Goal: Find specific page/section: Find specific page/section

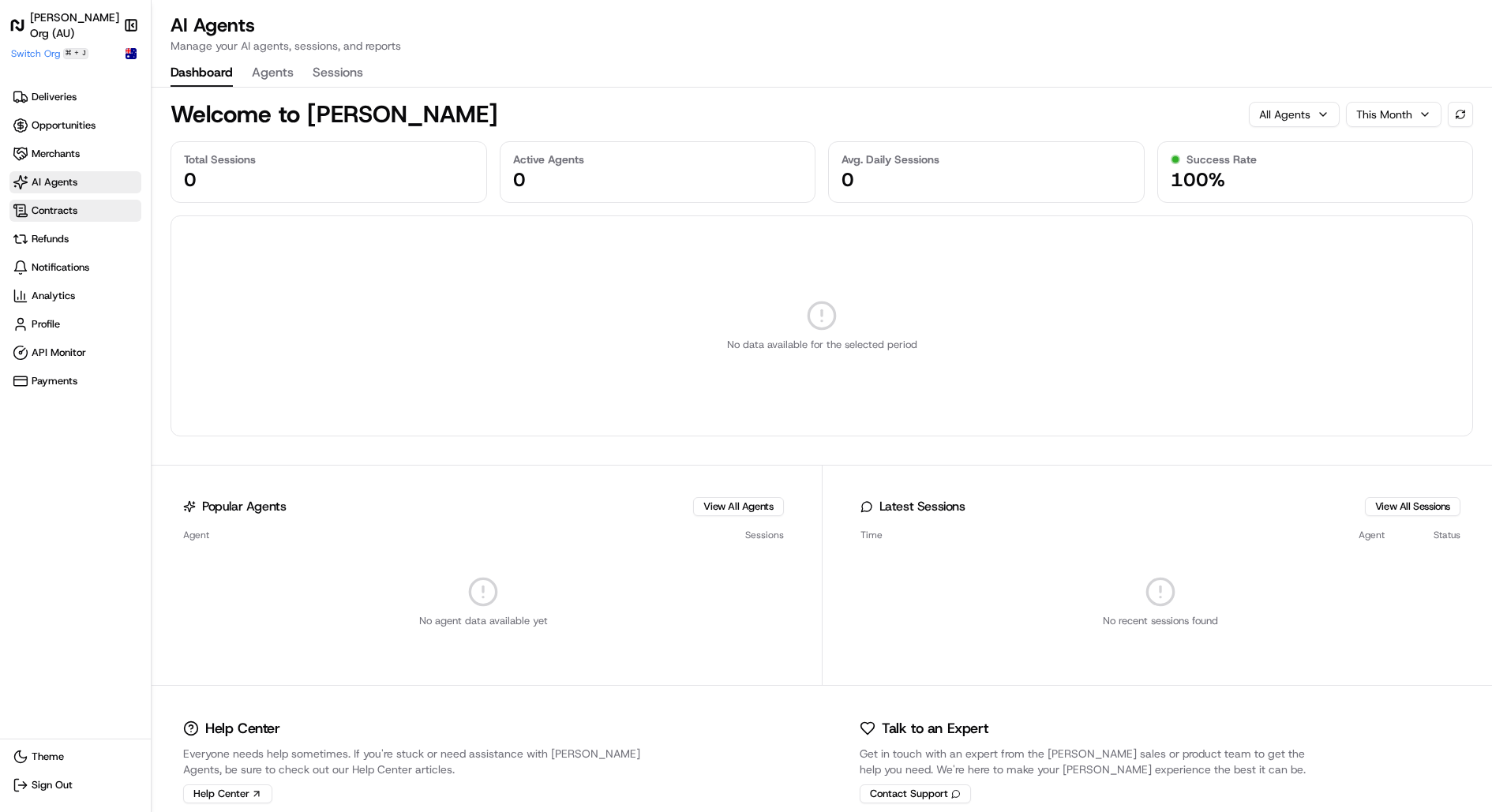
click at [54, 213] on span "Contracts" at bounding box center [54, 211] width 46 height 14
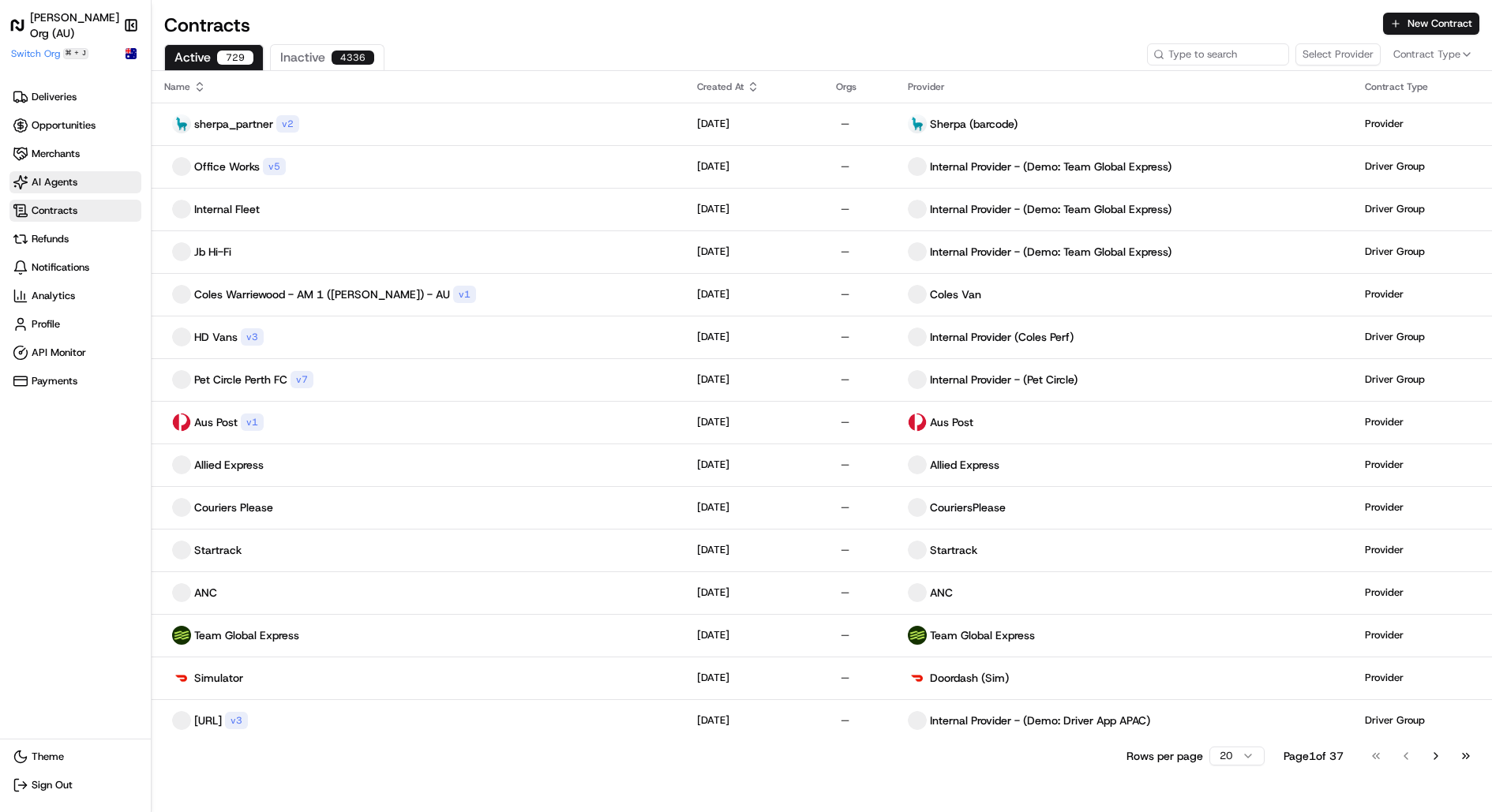
click at [62, 176] on span "AI Agents" at bounding box center [54, 182] width 46 height 14
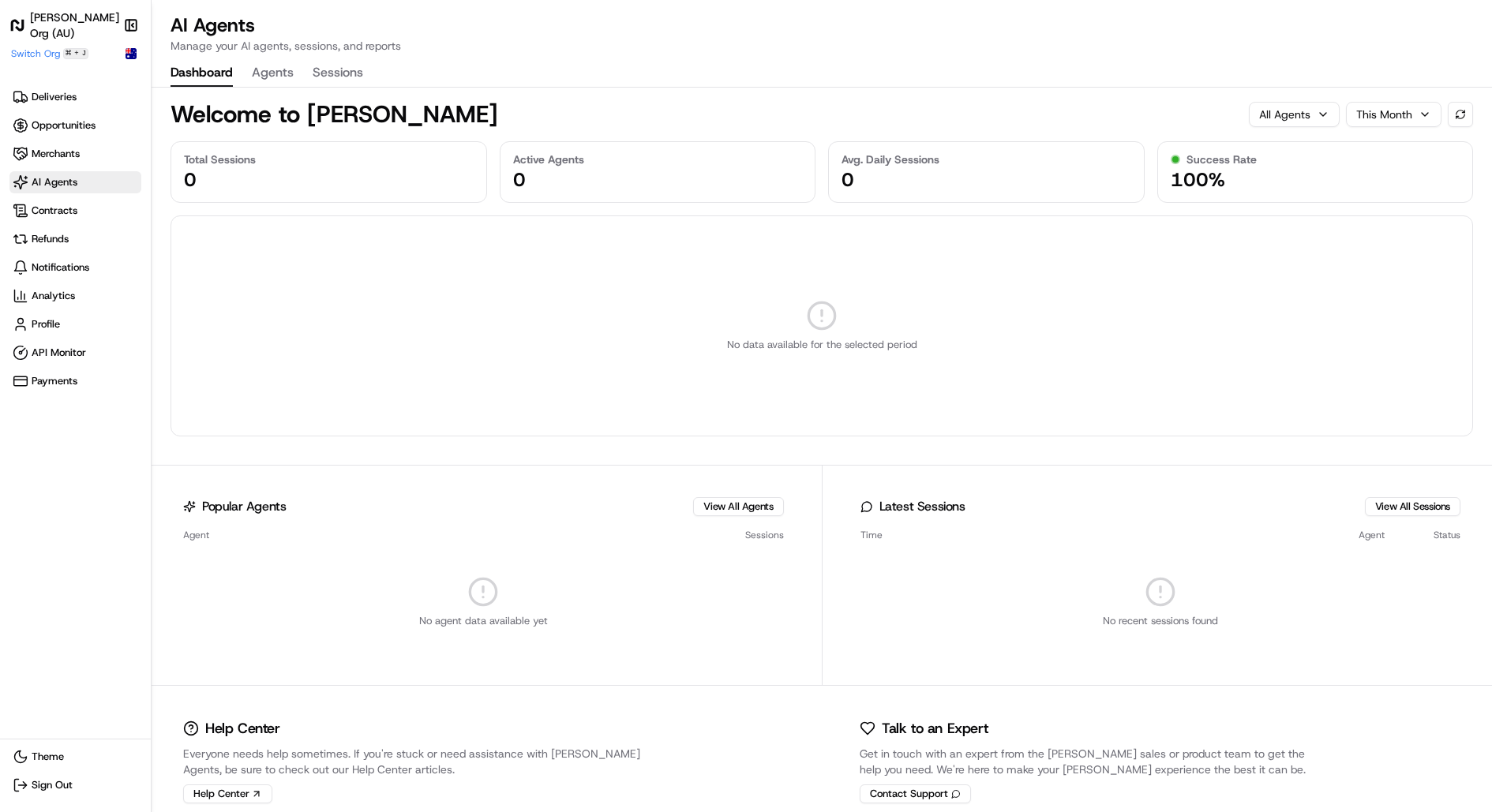
click at [73, 197] on div "Deliveries Opportunities Merchants AI Agents Contracts Refunds Notifications An…" at bounding box center [75, 239] width 132 height 306
click at [73, 209] on span "Contracts" at bounding box center [54, 211] width 46 height 14
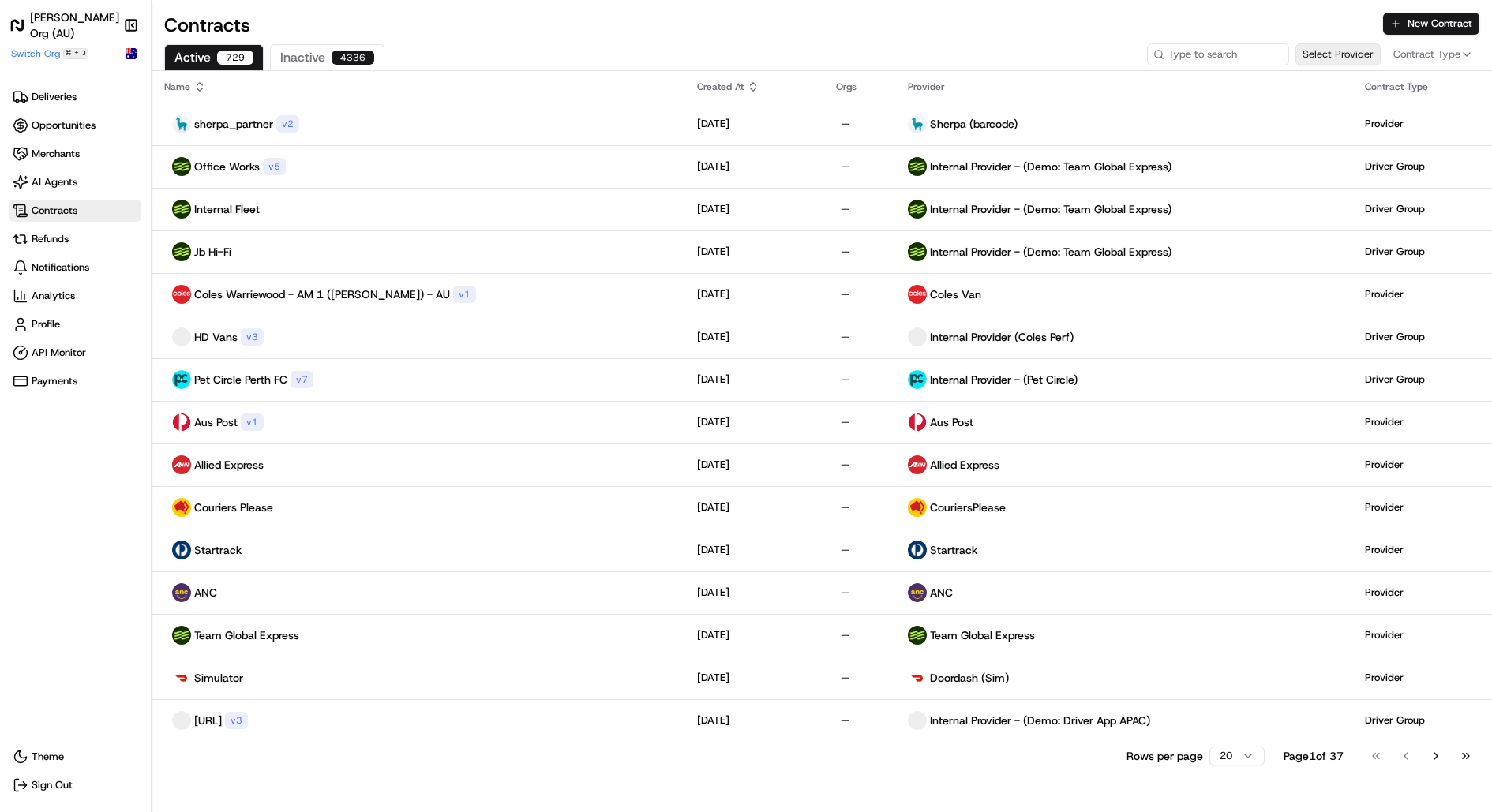
click at [1354, 54] on button "Select Provider" at bounding box center [1338, 54] width 86 height 22
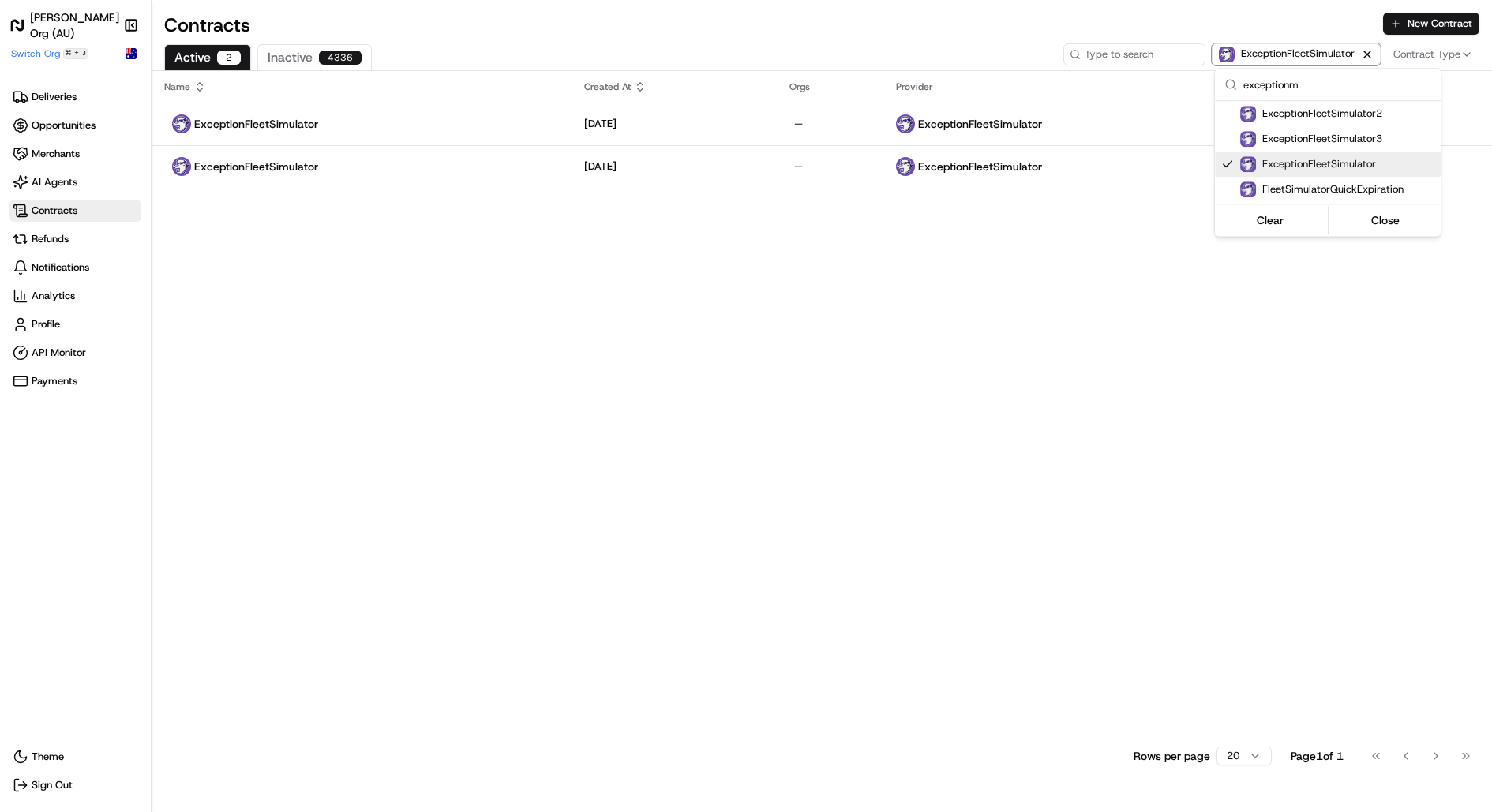
type input "exceptionm"
click at [767, 145] on html "[PERSON_NAME] Org (AU) Make sidebar auto shrink Switch Org ⌘ + J Deliveries Opp…" at bounding box center [746, 406] width 1492 height 812
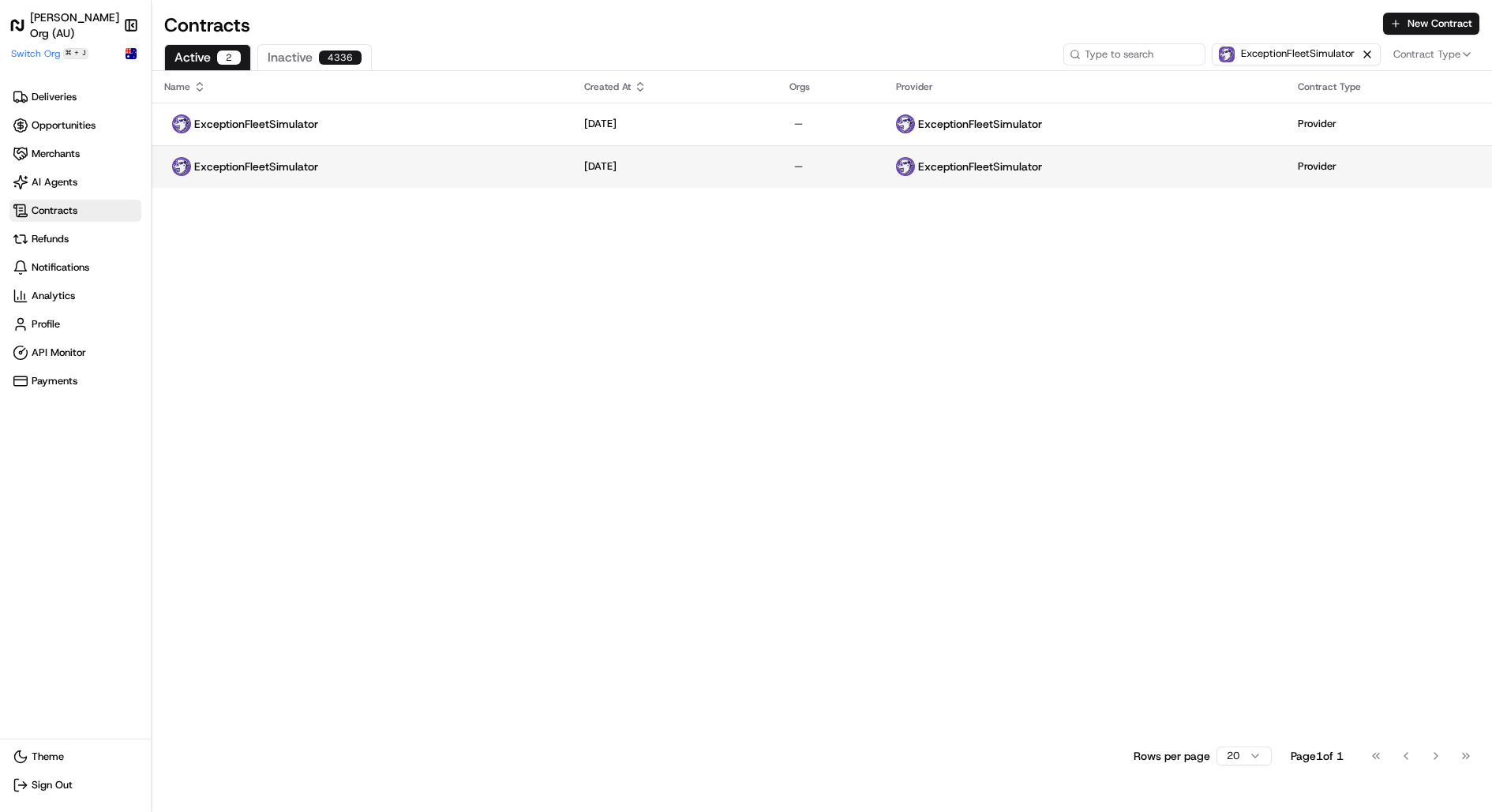
click at [744, 172] on div "[DATE]" at bounding box center [674, 166] width 180 height 14
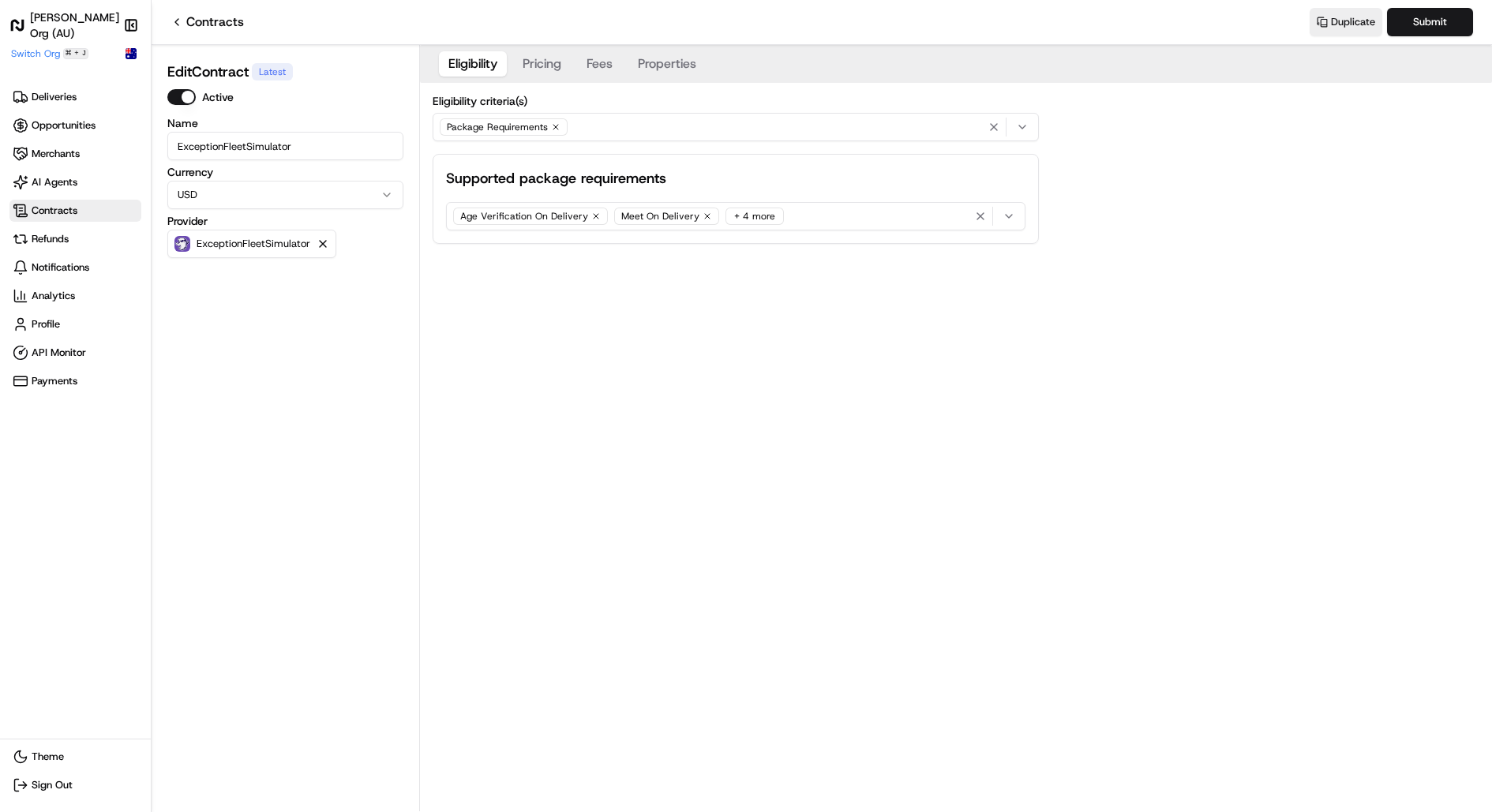
click at [183, 21] on link "Contracts" at bounding box center [207, 22] width 74 height 19
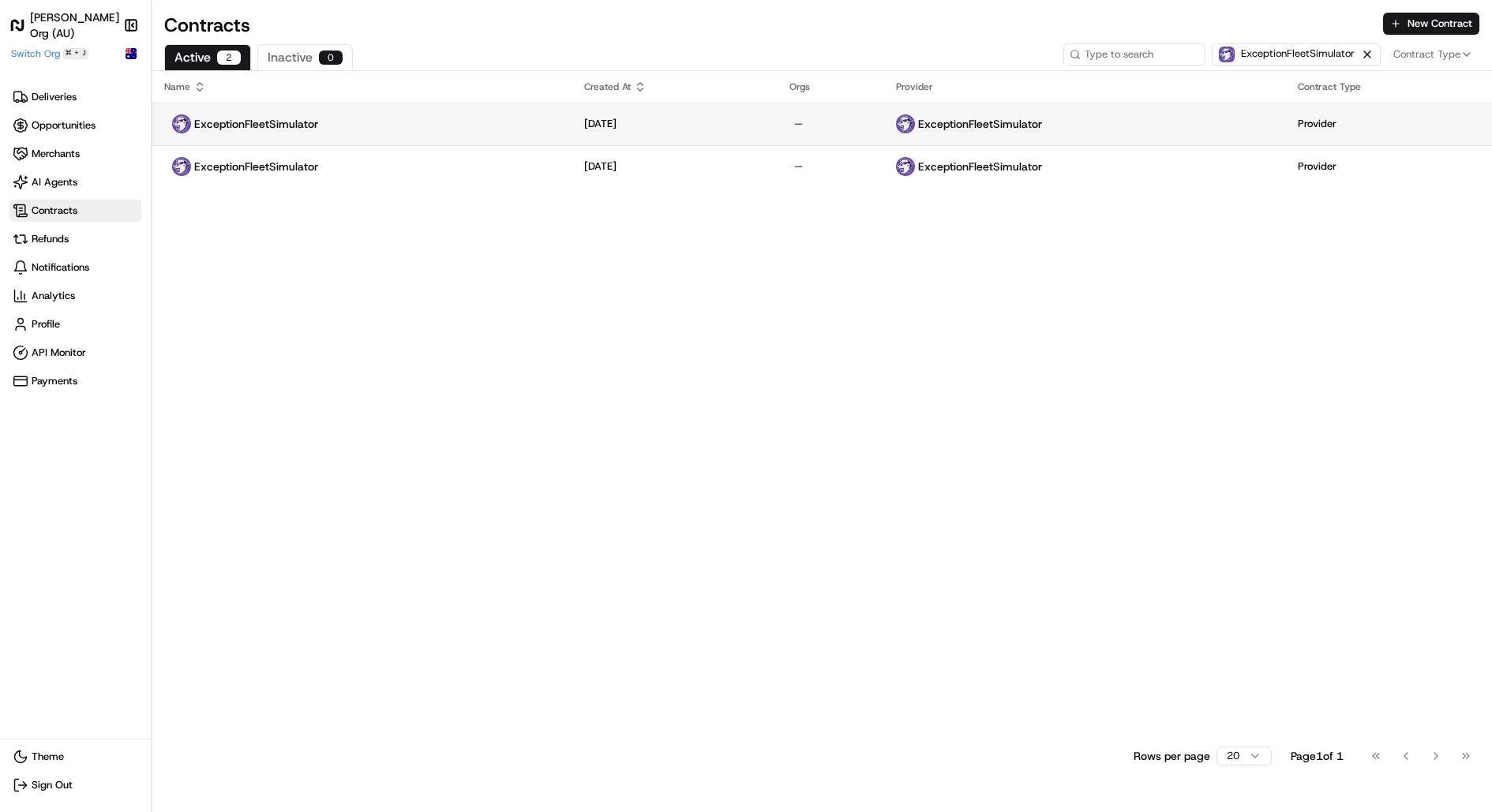
click at [662, 126] on div "[DATE]" at bounding box center [674, 124] width 180 height 14
